Goal: Information Seeking & Learning: Learn about a topic

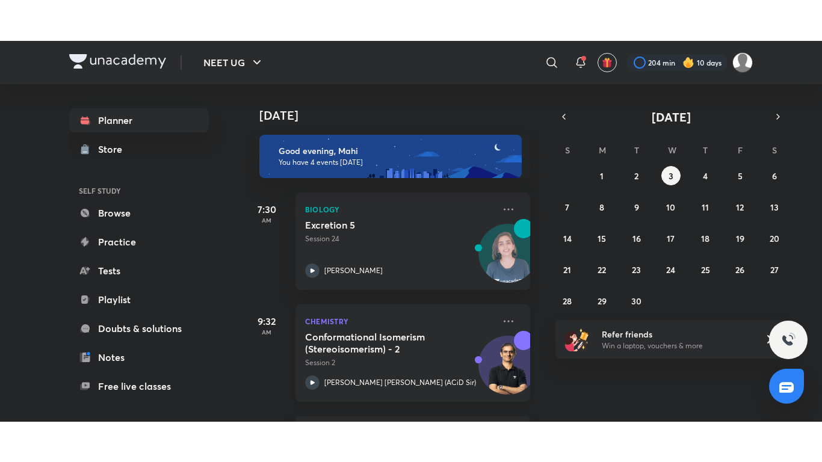
scroll to position [223, 0]
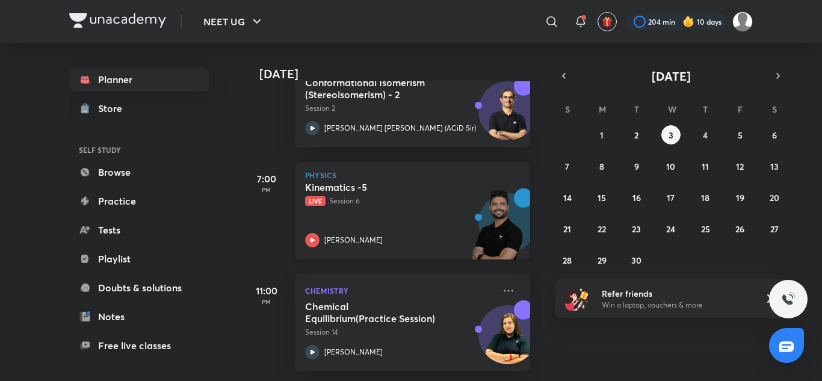
click at [411, 197] on p "Live Session 6" at bounding box center [399, 201] width 189 height 11
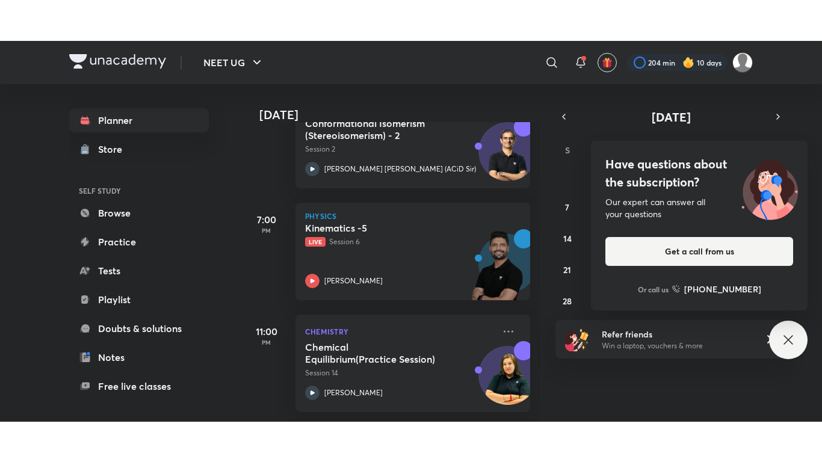
scroll to position [141, 0]
